Goal: Task Accomplishment & Management: Manage account settings

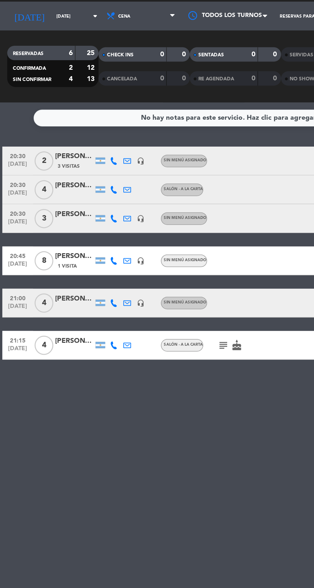
click at [157, 250] on icon "cake" at bounding box center [158, 248] width 8 height 8
click at [136, 306] on div "No hay notas para este servicio. Haz clic para agregar una 20:30 [DATE] 2 [PERS…" at bounding box center [157, 336] width 314 height 501
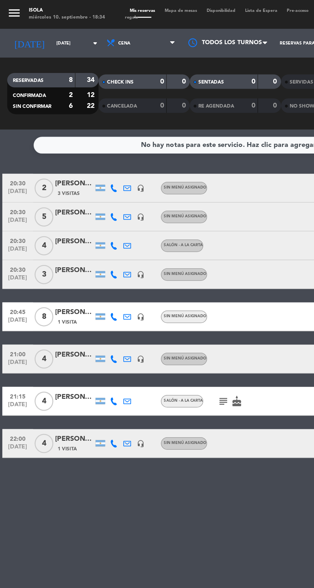
click at [48, 265] on div "[PERSON_NAME]" at bounding box center [50, 264] width 26 height 7
